Goal: Task Accomplishment & Management: Manage account settings

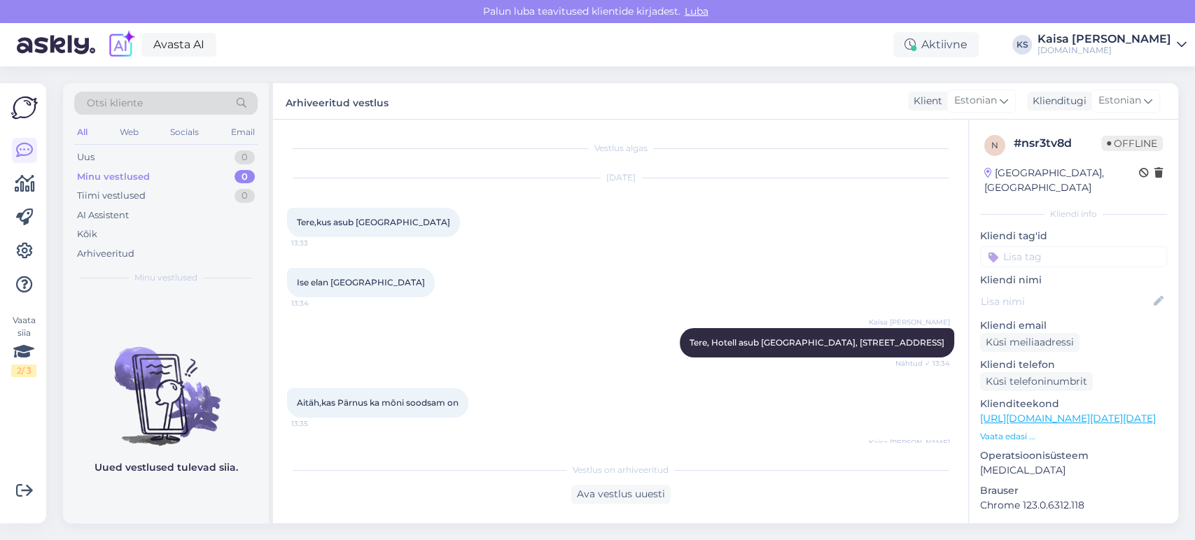
scroll to position [272, 0]
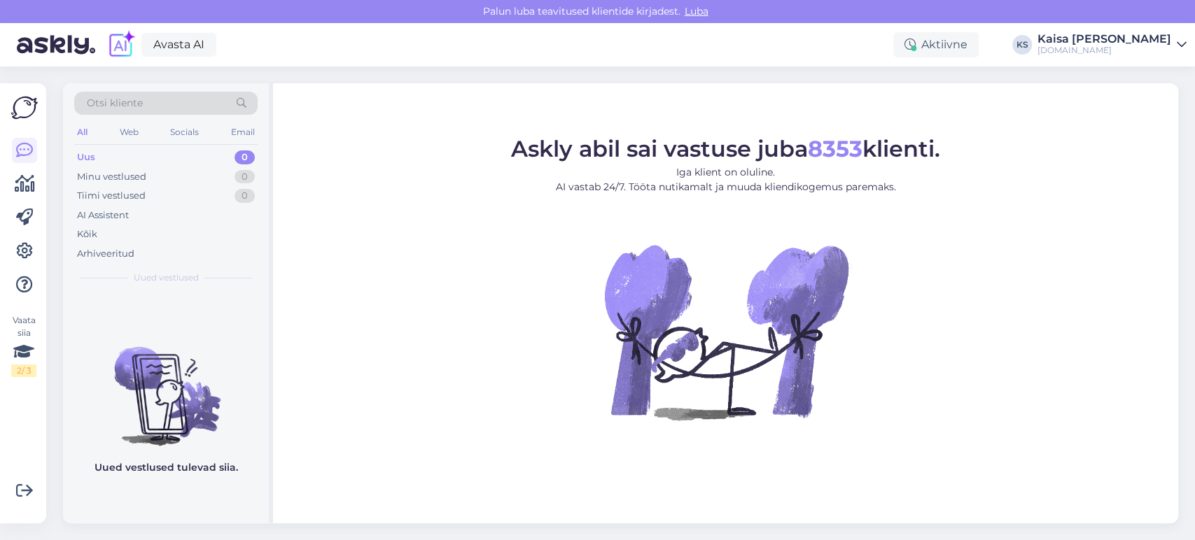
click at [1139, 53] on div "[DOMAIN_NAME]" at bounding box center [1104, 50] width 134 height 11
click at [1030, 136] on div "Logi välja" at bounding box center [1061, 142] width 249 height 25
